Goal: Task Accomplishment & Management: Complete application form

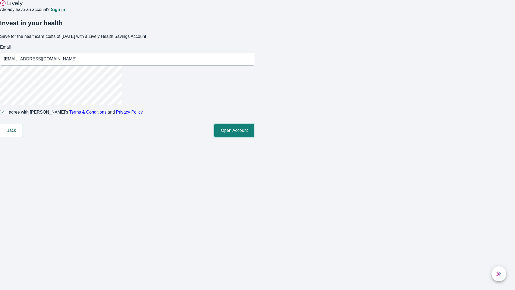
click at [254, 137] on button "Open Account" at bounding box center [234, 130] width 40 height 13
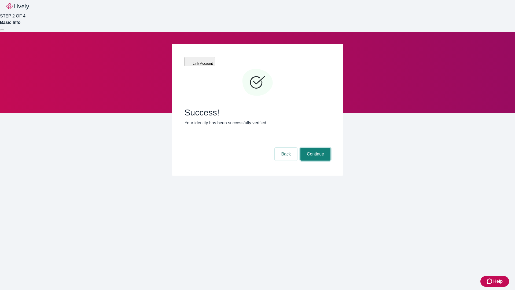
click at [315, 148] on button "Continue" at bounding box center [316, 154] width 30 height 13
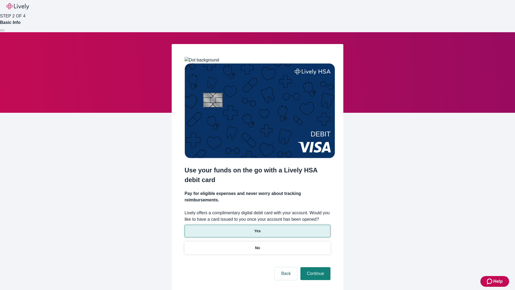
click at [257, 228] on p "Yes" at bounding box center [257, 231] width 6 height 6
click at [315, 267] on button "Continue" at bounding box center [316, 273] width 30 height 13
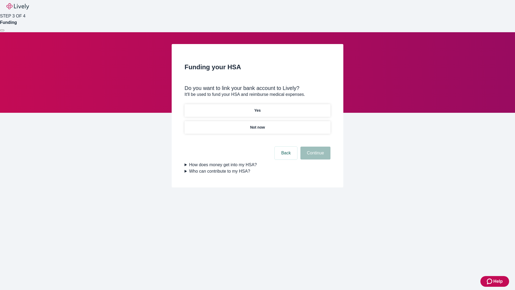
click at [257, 125] on p "Not now" at bounding box center [257, 128] width 15 height 6
click at [315, 156] on button "Continue" at bounding box center [316, 153] width 30 height 13
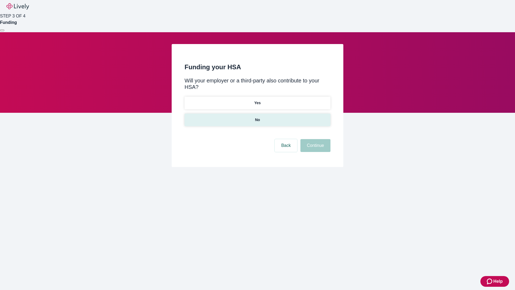
click at [257, 117] on p "No" at bounding box center [257, 120] width 5 height 6
click at [315, 139] on button "Continue" at bounding box center [316, 145] width 30 height 13
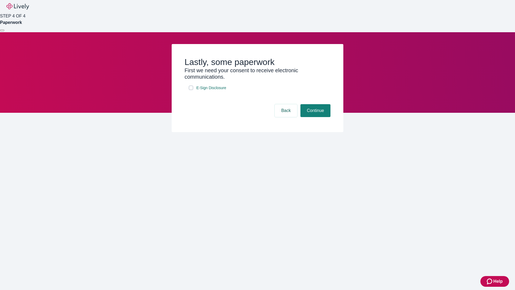
click at [191, 90] on input "E-Sign Disclosure" at bounding box center [191, 88] width 4 height 4
checkbox input "true"
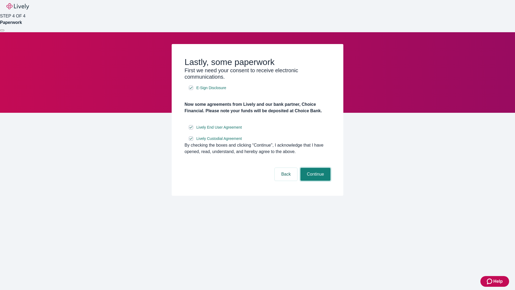
click at [315, 181] on button "Continue" at bounding box center [316, 174] width 30 height 13
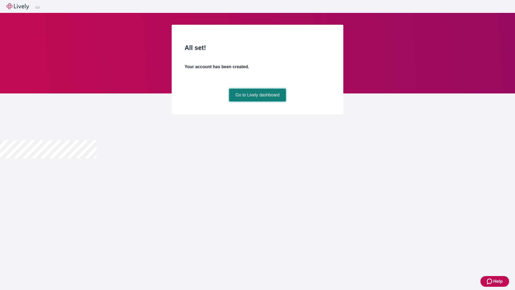
click at [257, 101] on link "Go to Lively dashboard" at bounding box center [257, 95] width 57 height 13
